Goal: Information Seeking & Learning: Learn about a topic

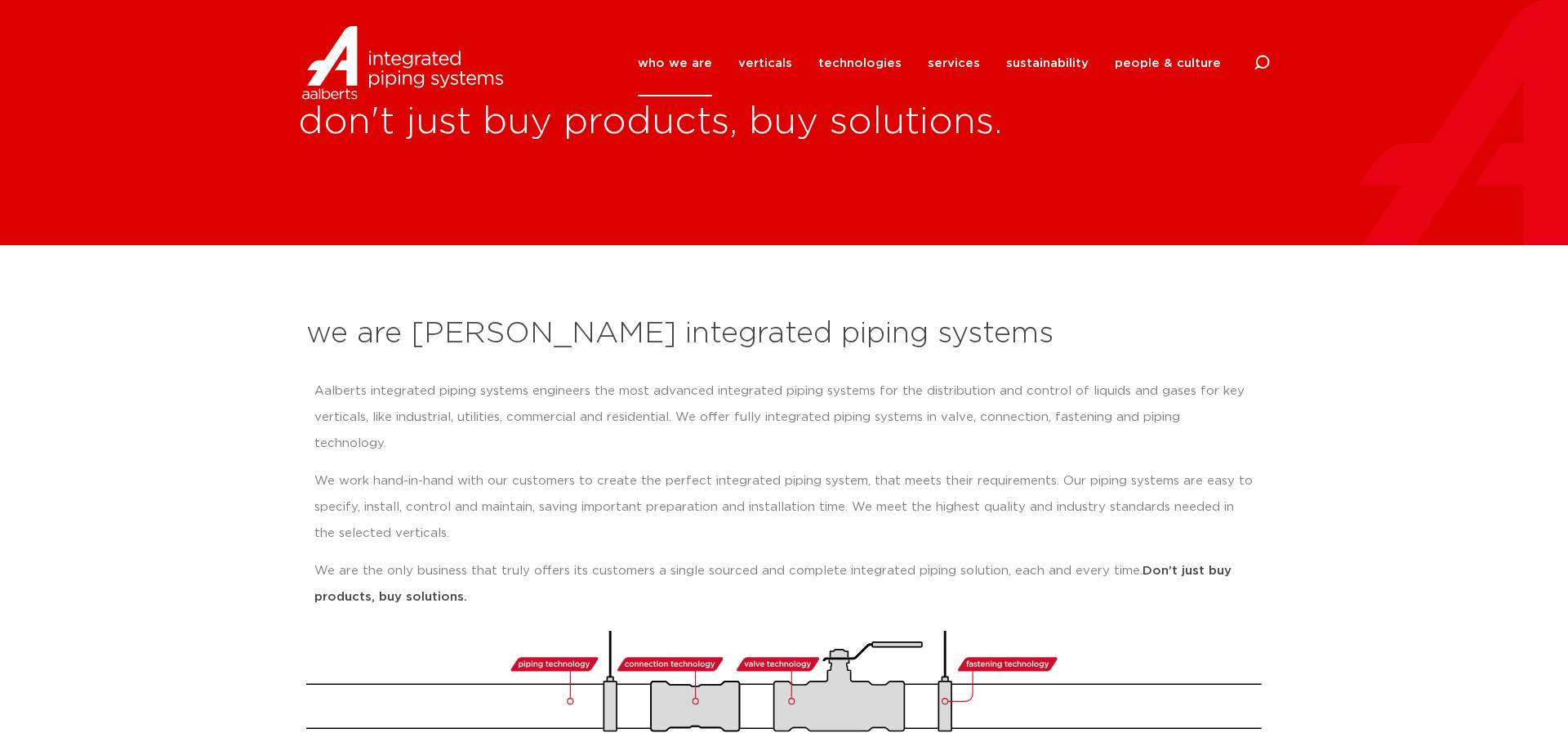
click at [235, 330] on section "we are Aalberts integrated piping systems Aalberts integrated piping systems en…" at bounding box center [784, 514] width 1568 height 540
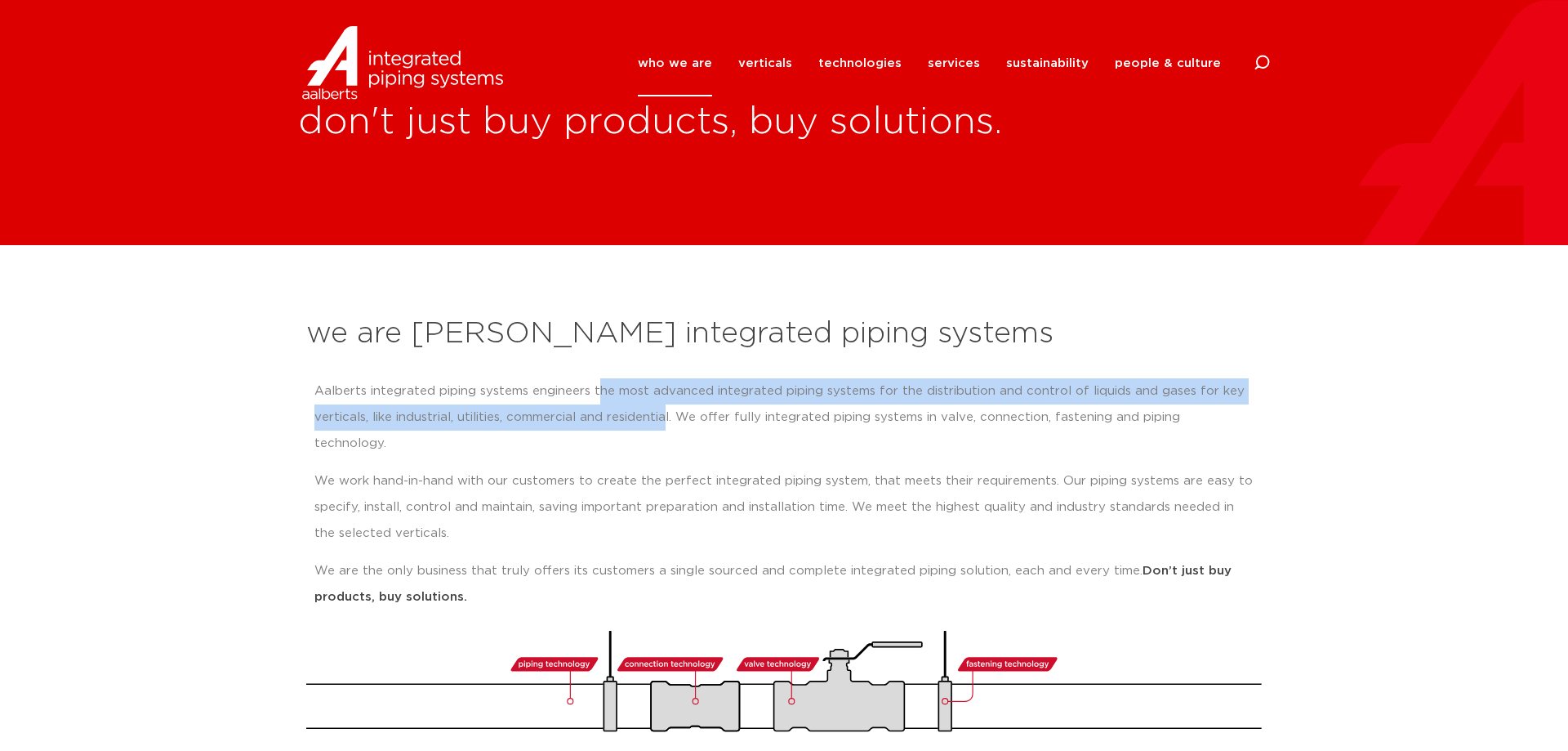
drag, startPoint x: 598, startPoint y: 386, endPoint x: 669, endPoint y: 424, distance: 80.5
click at [669, 424] on p "Aalberts integrated piping systems engineers the most advanced integrated pipin…" at bounding box center [784, 418] width 939 height 78
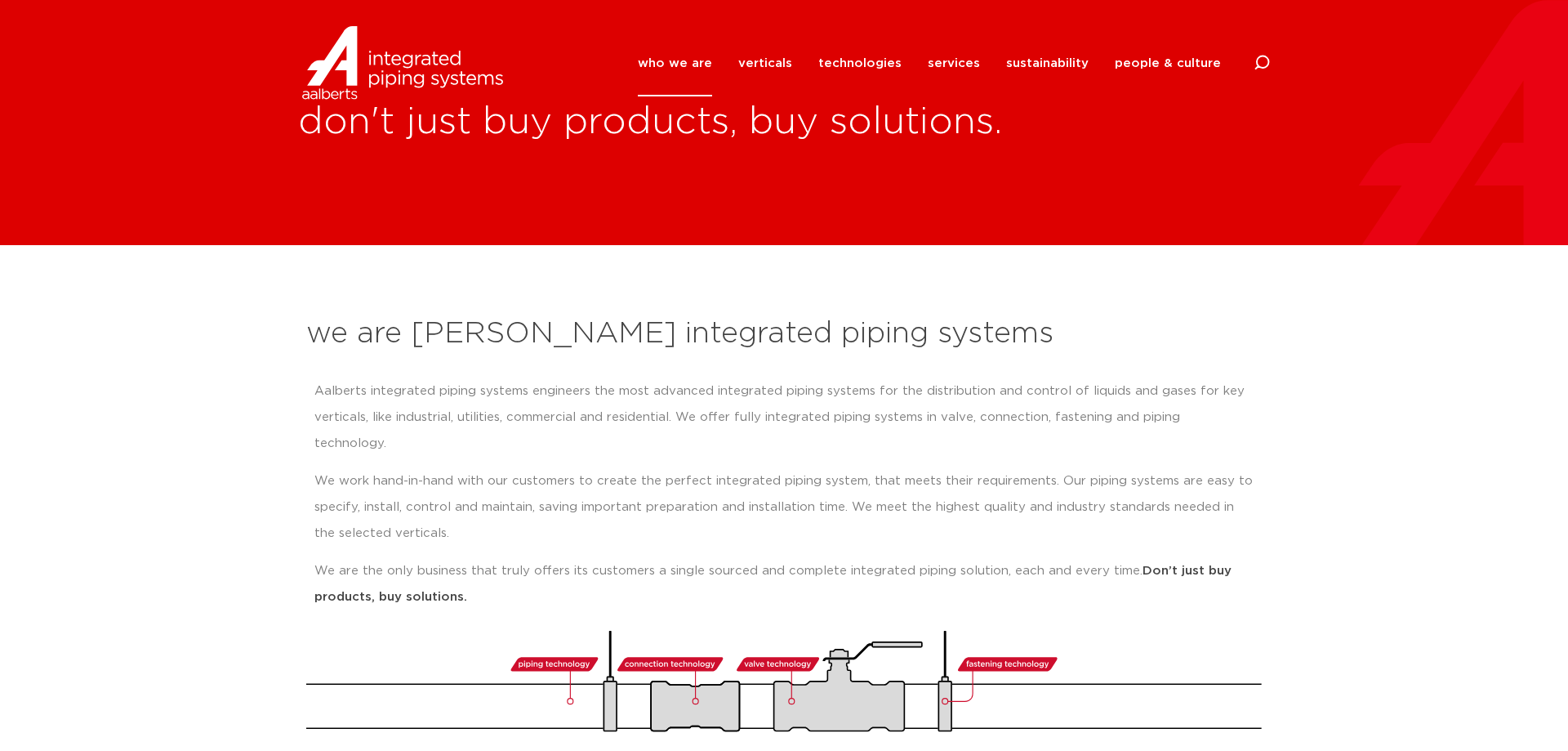
click at [682, 424] on p "Aalberts integrated piping systems engineers the most advanced integrated pipin…" at bounding box center [784, 418] width 939 height 78
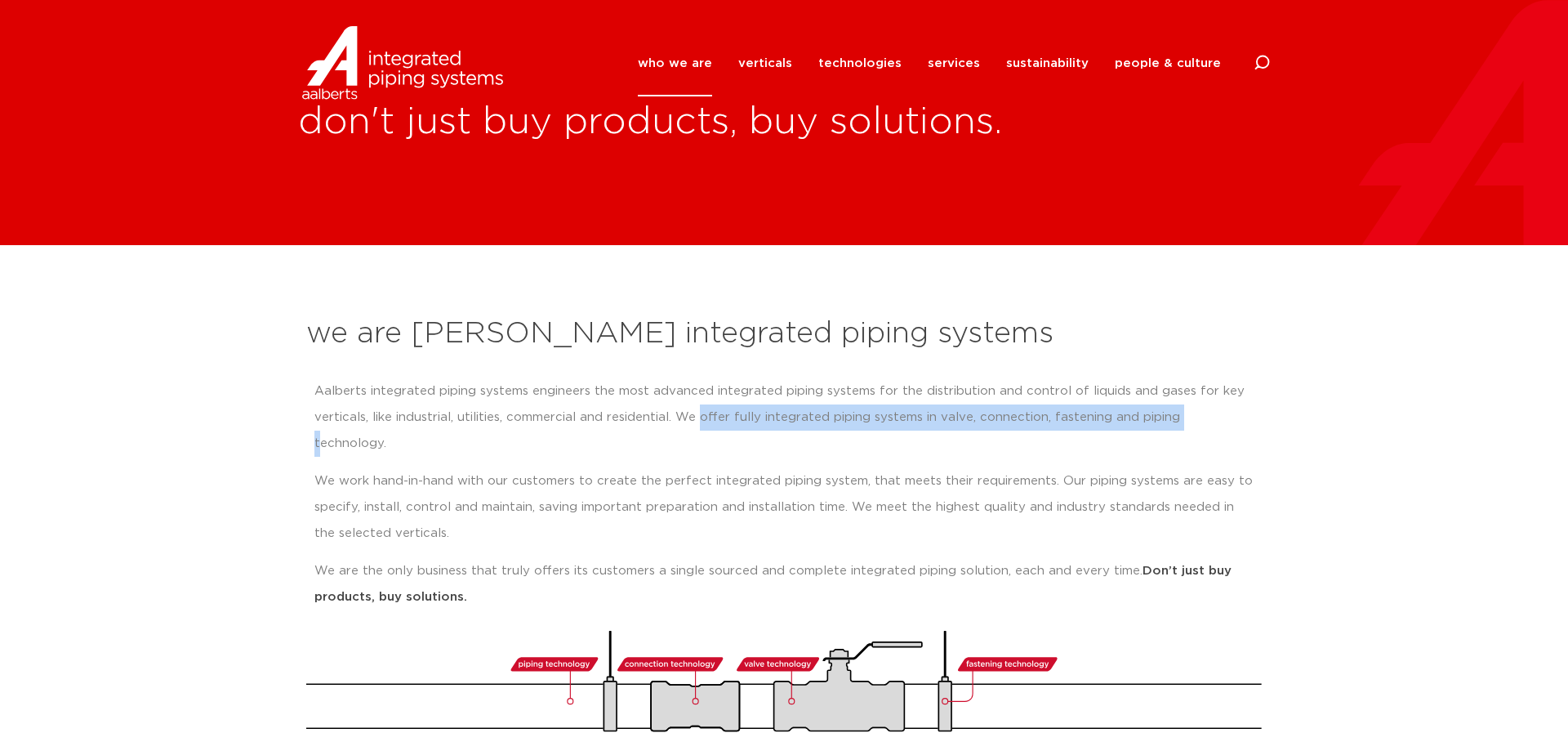
drag, startPoint x: 706, startPoint y: 417, endPoint x: 829, endPoint y: 406, distance: 123.5
click at [1111, 404] on p "Aalberts integrated piping systems engineers the most advanced integrated pipin…" at bounding box center [784, 418] width 939 height 78
click at [721, 416] on p "Aalberts integrated piping systems engineers the most advanced integrated pipin…" at bounding box center [784, 418] width 939 height 78
drag, startPoint x: 704, startPoint y: 418, endPoint x: 1246, endPoint y: 419, distance: 542.0
click at [1246, 419] on p "Aalberts integrated piping systems engineers the most advanced integrated pipin…" at bounding box center [784, 418] width 939 height 78
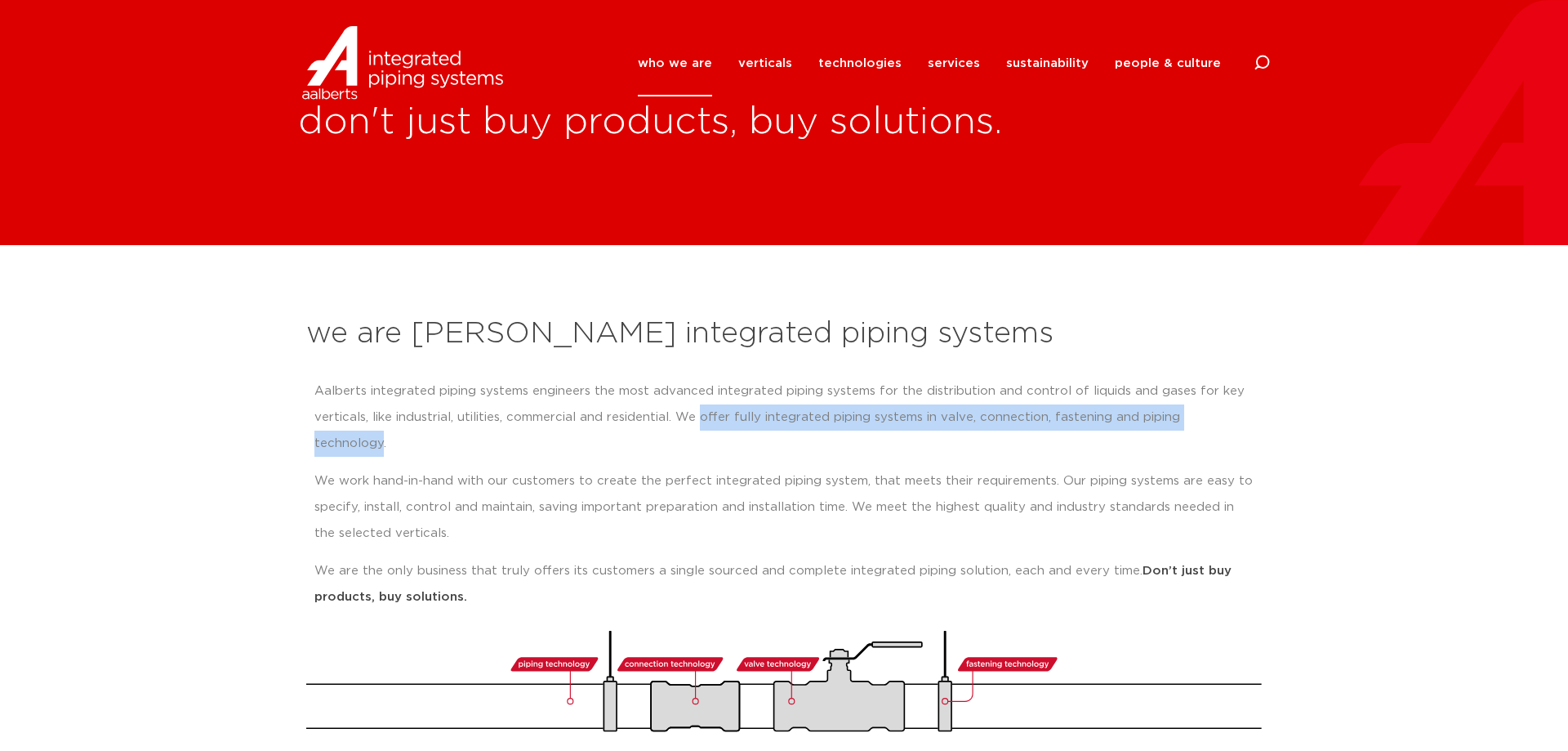
copy p "offer fully integrated piping systems in valve, connection, fastening and pipin…"
